Goal: Task Accomplishment & Management: Use online tool/utility

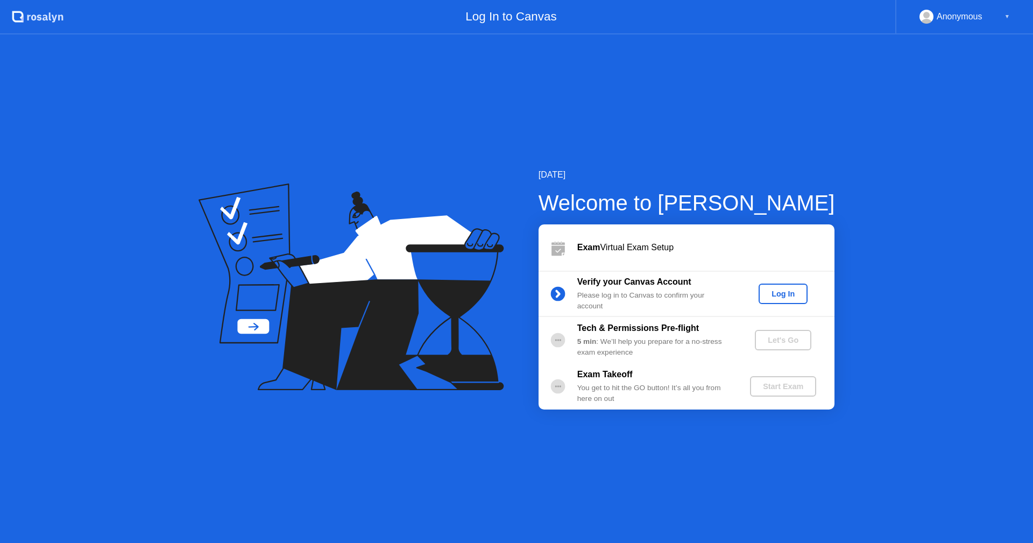
click at [785, 298] on div "Log In" at bounding box center [783, 294] width 40 height 9
click at [775, 342] on div "Let's Go" at bounding box center [783, 340] width 48 height 9
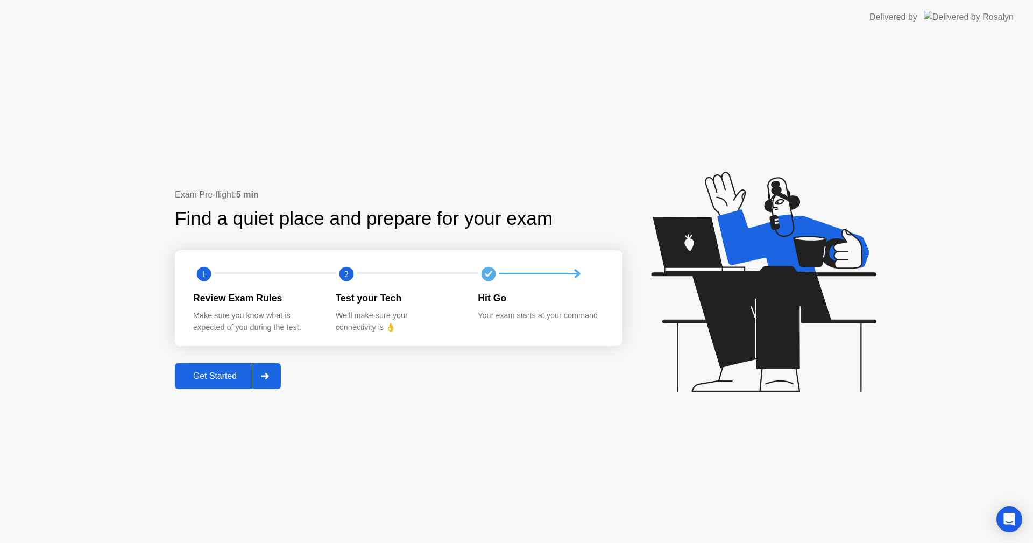
click at [210, 376] on div "Get Started" at bounding box center [215, 376] width 74 height 10
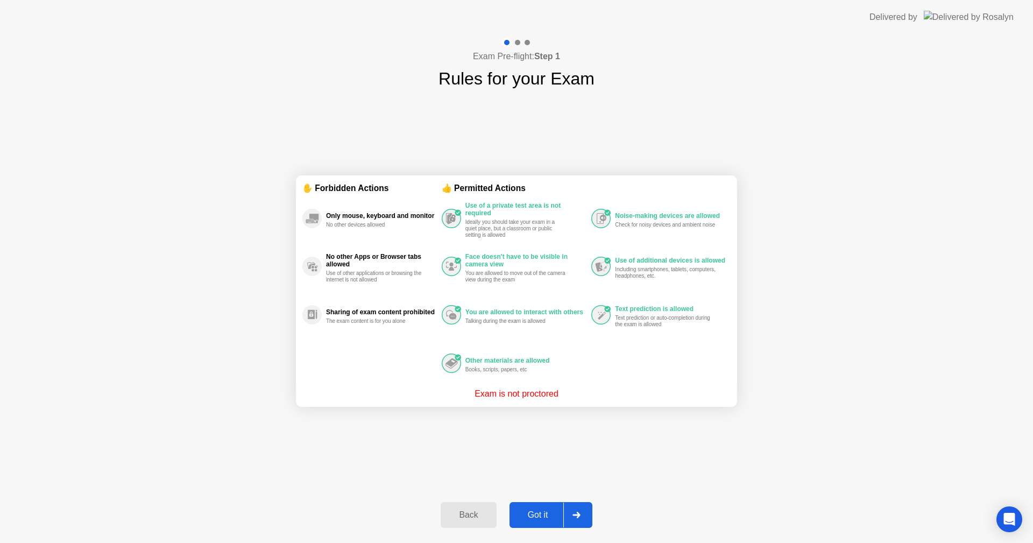
click at [546, 516] on div "Got it" at bounding box center [538, 515] width 51 height 10
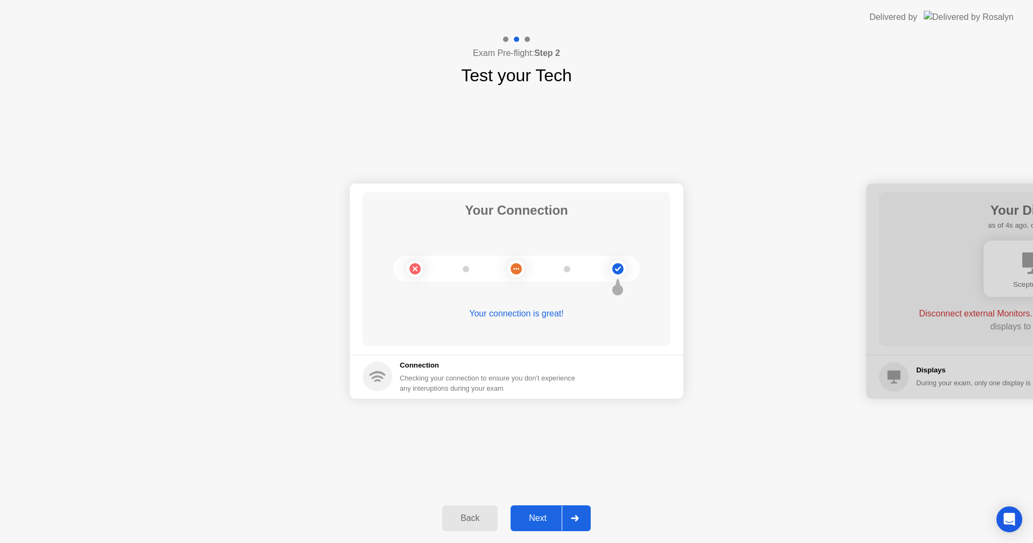
click at [533, 518] on div "Next" at bounding box center [538, 518] width 48 height 10
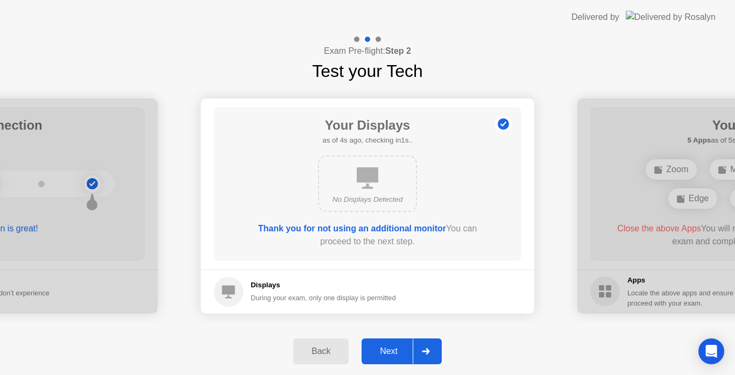
click at [388, 350] on div "Next" at bounding box center [389, 352] width 48 height 10
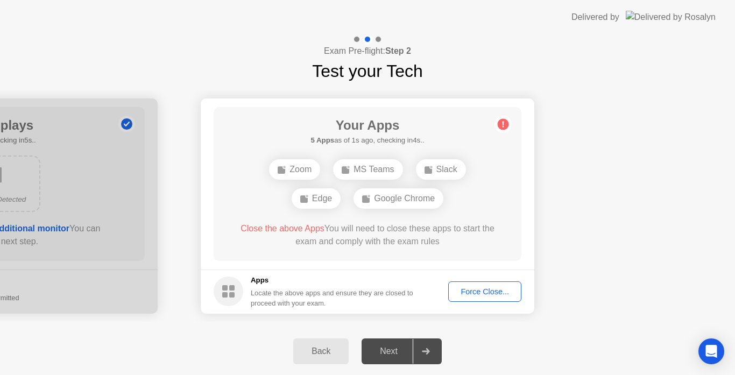
click at [402, 353] on div "Next" at bounding box center [389, 352] width 48 height 10
click at [480, 296] on div "Force Close..." at bounding box center [485, 291] width 66 height 9
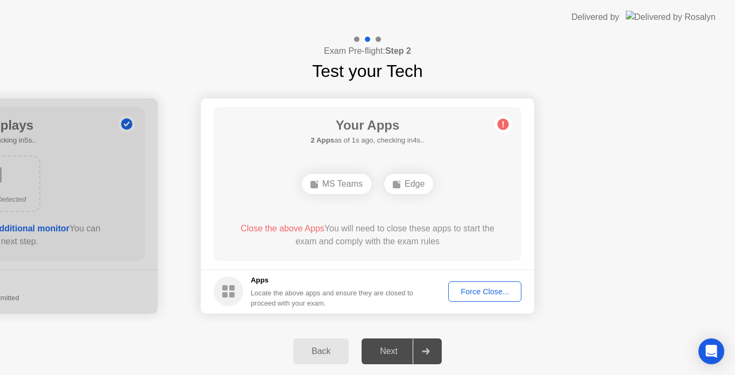
click at [577, 329] on div "Back Next" at bounding box center [367, 351] width 735 height 47
click at [509, 295] on div "Force Close..." at bounding box center [485, 291] width 66 height 9
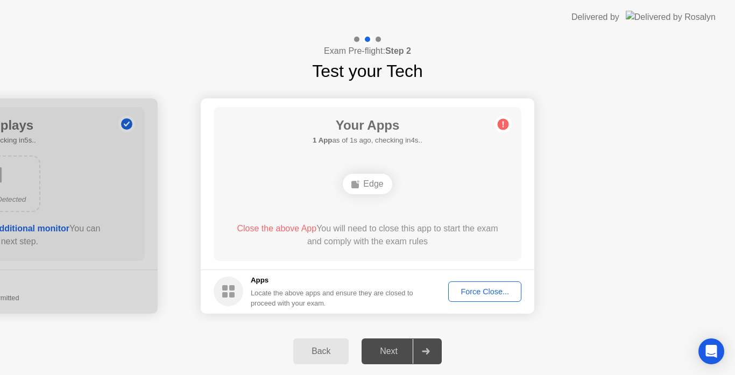
click at [376, 182] on div "Edge" at bounding box center [367, 184] width 49 height 20
click at [469, 290] on div "Force Close..." at bounding box center [485, 291] width 66 height 9
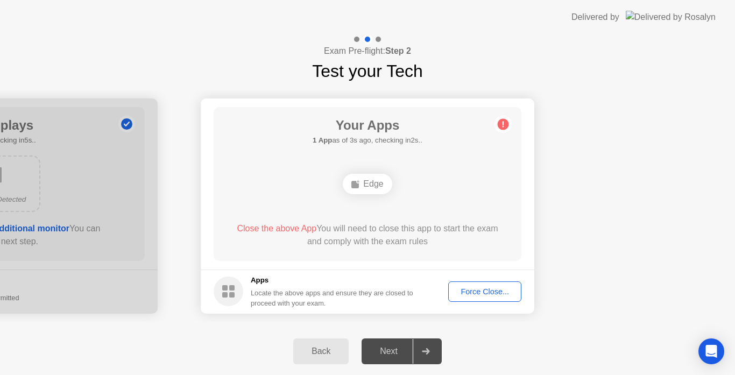
click at [390, 351] on div "Next" at bounding box center [389, 352] width 48 height 10
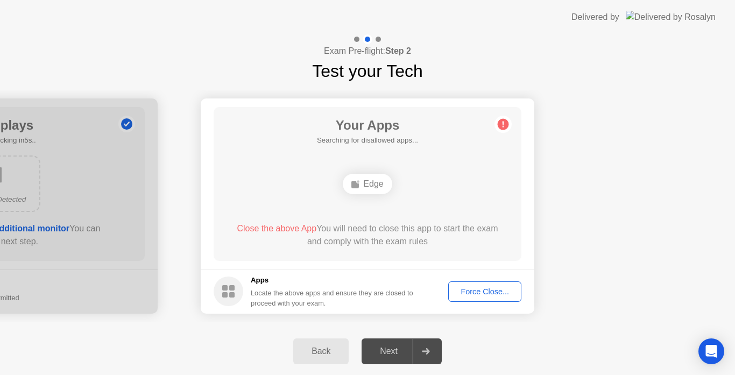
click at [322, 348] on div "Back" at bounding box center [321, 352] width 49 height 10
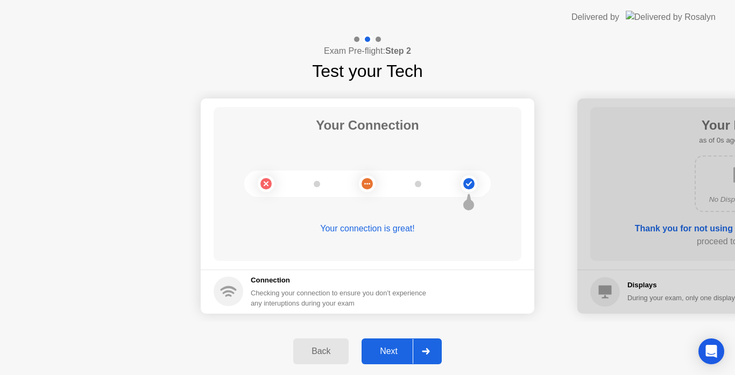
click at [390, 347] on div "Next" at bounding box center [389, 352] width 48 height 10
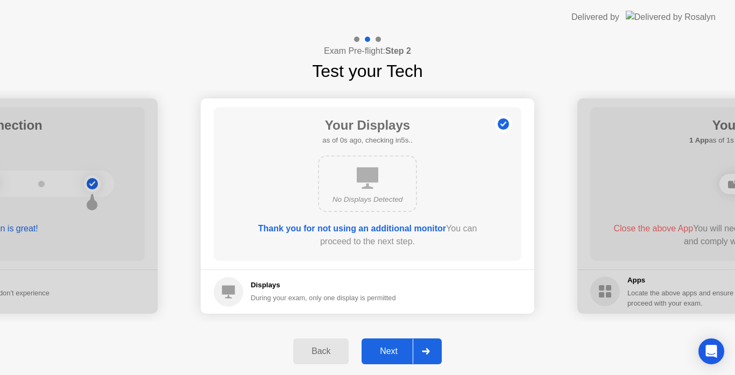
click at [390, 347] on div "Next" at bounding box center [389, 352] width 48 height 10
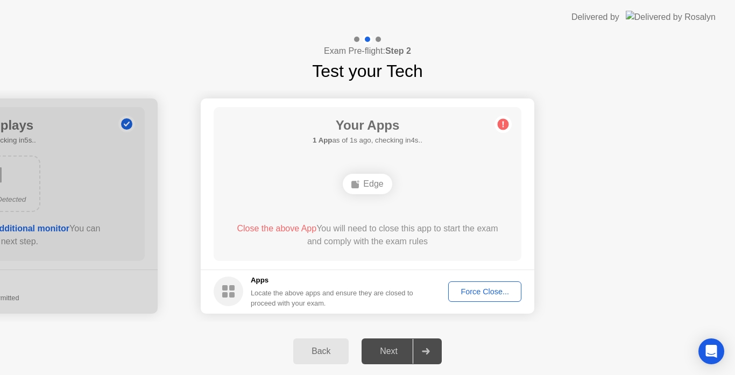
click at [379, 189] on div "Edge" at bounding box center [367, 184] width 49 height 20
click at [501, 131] on icon at bounding box center [503, 124] width 17 height 17
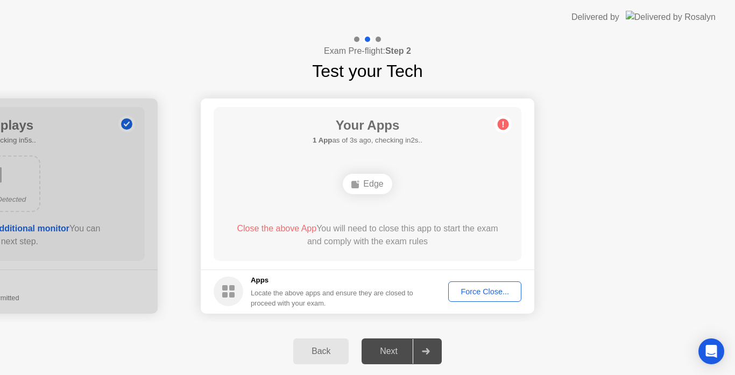
click at [498, 131] on icon at bounding box center [503, 124] width 17 height 17
click at [497, 131] on icon at bounding box center [503, 124] width 17 height 17
click at [446, 295] on footer "Apps Locate the above apps and ensure they are closed to proceed with your exam…" at bounding box center [368, 292] width 334 height 44
click at [474, 296] on div "Force Close..." at bounding box center [485, 291] width 66 height 9
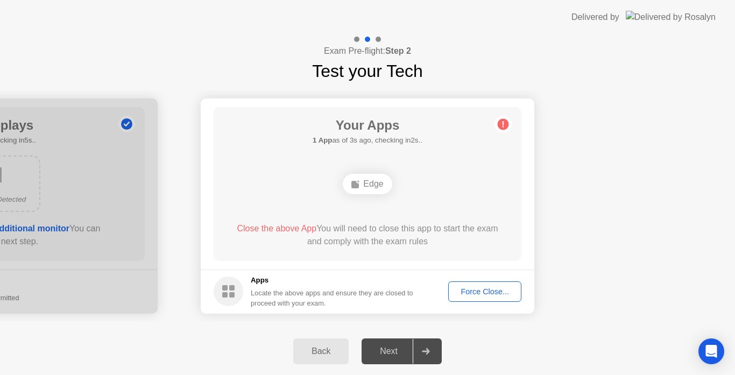
click at [491, 291] on div "Force Close..." at bounding box center [485, 291] width 66 height 9
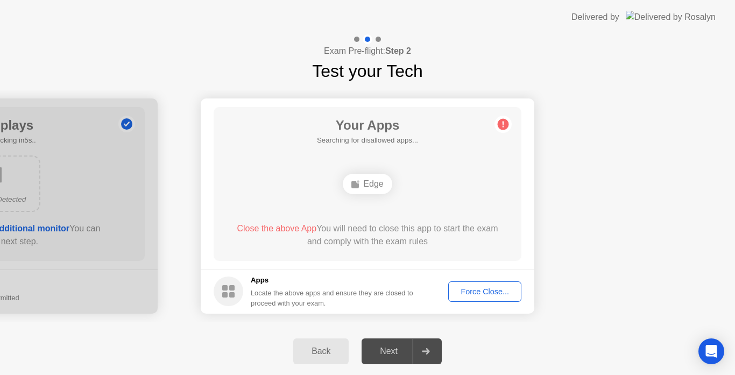
click at [373, 185] on div "Edge" at bounding box center [367, 184] width 49 height 20
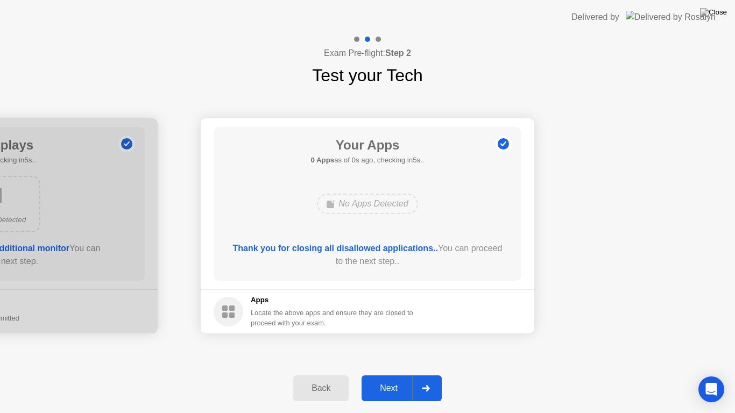
click at [464, 213] on div "No Apps Detected" at bounding box center [367, 203] width 247 height 29
click at [384, 393] on div "Next" at bounding box center [389, 389] width 48 height 10
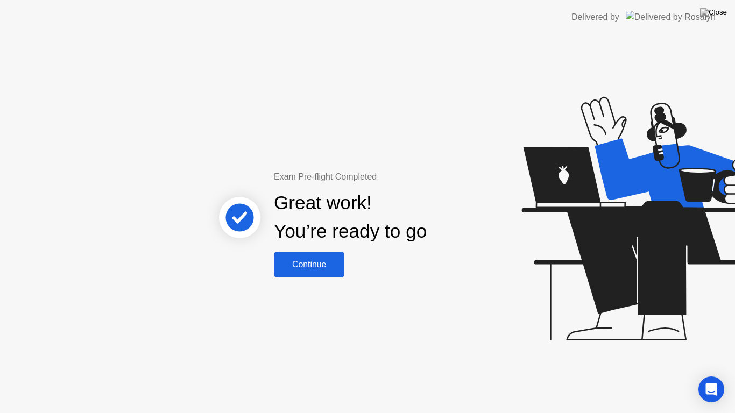
click at [300, 260] on div "Continue" at bounding box center [309, 265] width 64 height 10
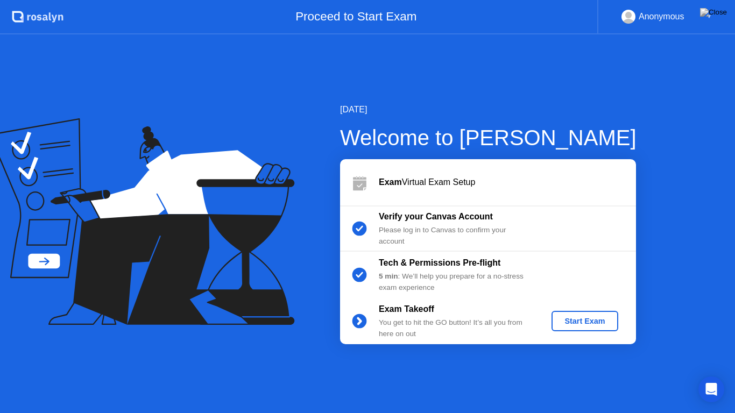
click at [589, 314] on button "Start Exam" at bounding box center [585, 321] width 66 height 20
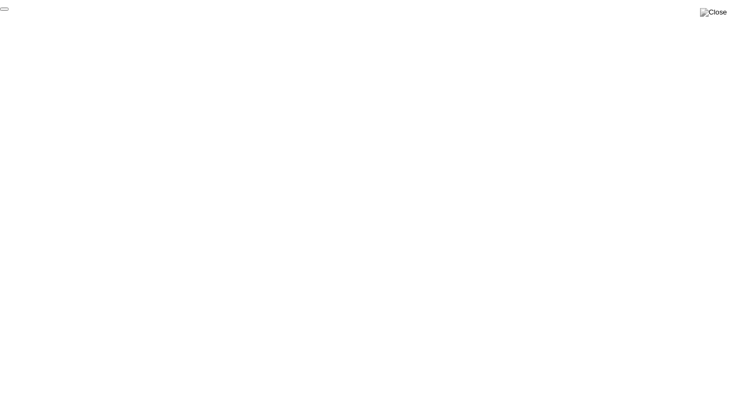
click div "End Proctoring Session"
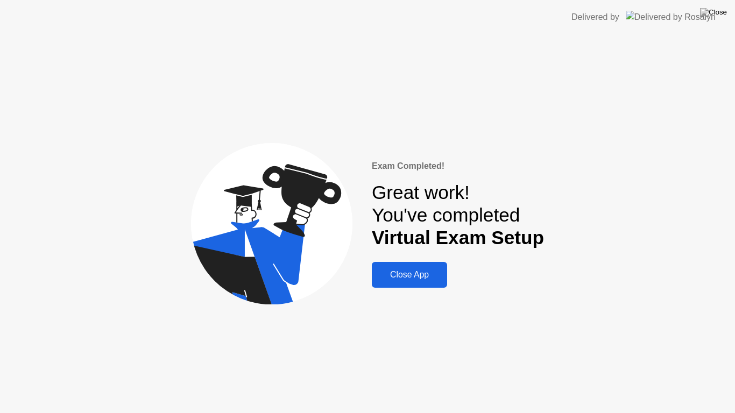
click at [430, 275] on div "Close App" at bounding box center [409, 275] width 69 height 10
